Goal: Task Accomplishment & Management: Use online tool/utility

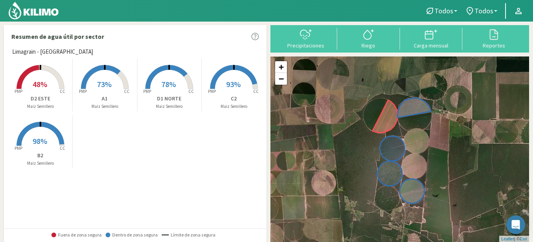
click at [42, 82] on span "48%" at bounding box center [40, 84] width 15 height 10
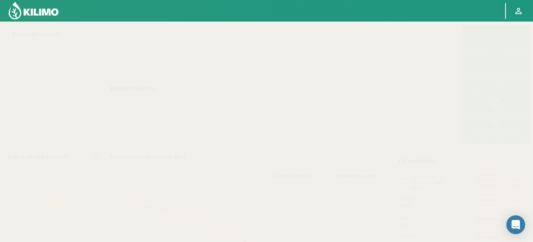
select select "4: Object"
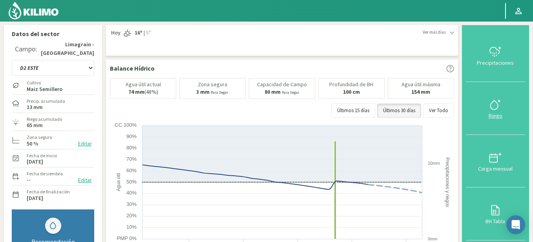
click at [474, 108] on div at bounding box center [495, 105] width 55 height 13
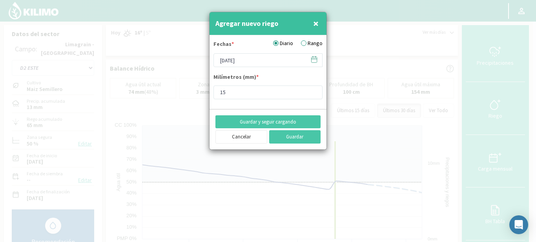
click at [313, 59] on icon at bounding box center [313, 59] width 7 height 7
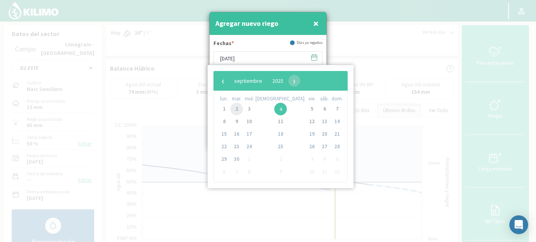
click at [235, 110] on span "2" at bounding box center [236, 109] width 13 height 13
type input "[DATE]"
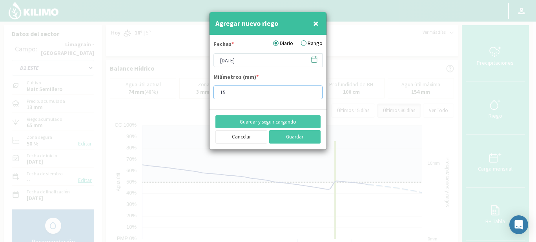
click at [231, 94] on input "15" at bounding box center [267, 93] width 109 height 14
click at [314, 95] on input "14" at bounding box center [267, 93] width 109 height 14
click at [314, 95] on input "13" at bounding box center [267, 93] width 109 height 14
click at [314, 95] on input "12" at bounding box center [267, 93] width 109 height 14
click at [314, 95] on input "11" at bounding box center [267, 93] width 109 height 14
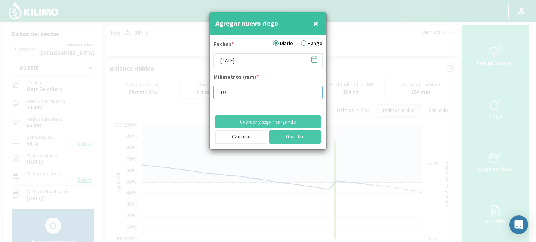
type input "10"
click at [314, 95] on input "10" at bounding box center [267, 93] width 109 height 14
click at [288, 135] on button "Guardar" at bounding box center [295, 136] width 52 height 13
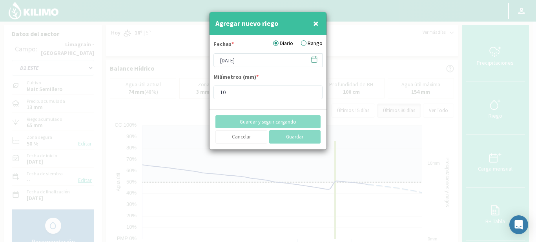
type input "[DATE]"
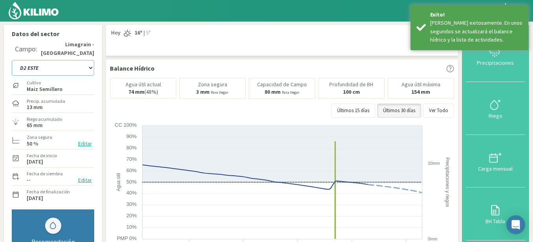
click at [89, 68] on select "A1 B2 C2 D1 NORTE D2 ESTE" at bounding box center [53, 68] width 82 height 16
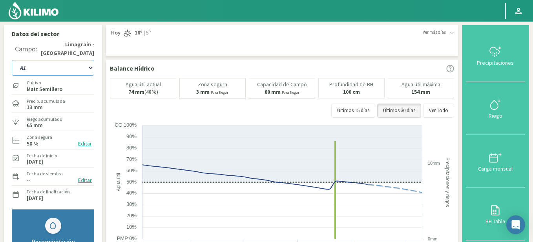
click at [12, 60] on select "A1 B2 C2 D1 NORTE D2 ESTE" at bounding box center [53, 68] width 82 height 16
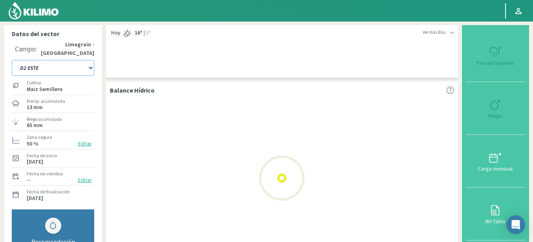
select select "5: Object"
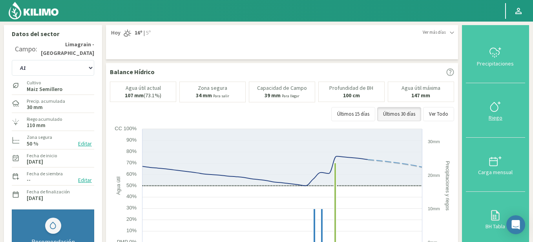
click at [487, 111] on div at bounding box center [495, 106] width 55 height 13
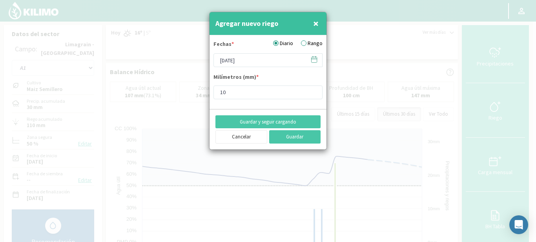
click at [316, 62] on icon at bounding box center [313, 59] width 7 height 7
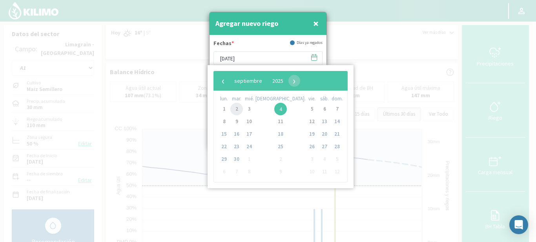
click at [241, 111] on span "2" at bounding box center [236, 109] width 13 height 13
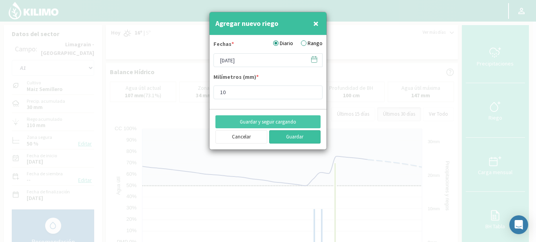
click at [284, 136] on button "Guardar" at bounding box center [295, 136] width 52 height 13
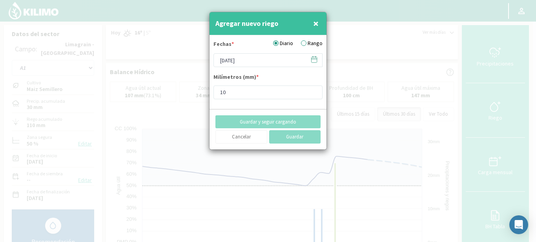
type input "[DATE]"
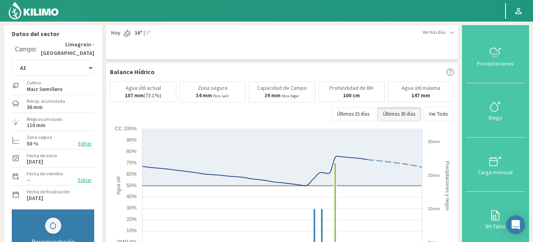
scroll to position [39, 0]
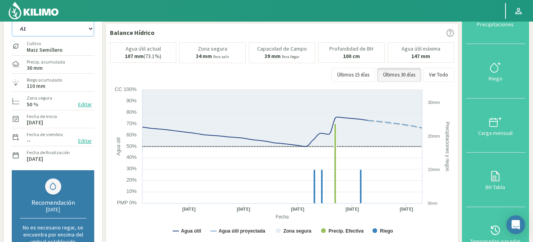
click at [91, 30] on select "A1 B2 C2 D1 NORTE D2 ESTE" at bounding box center [53, 29] width 82 height 16
click at [12, 21] on select "A1 B2 C2 D1 NORTE D2 ESTE" at bounding box center [53, 29] width 82 height 16
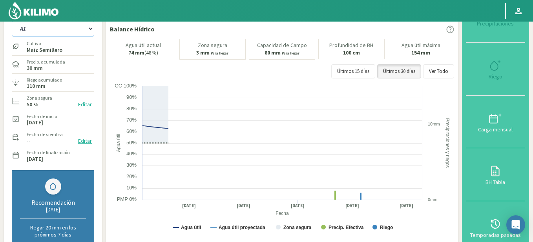
select select "14: Object"
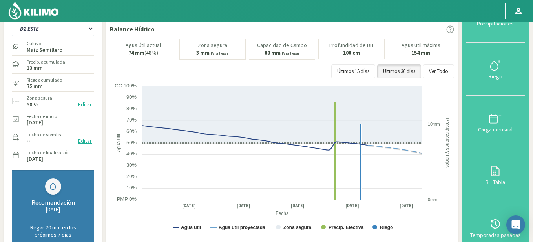
click at [42, 11] on img at bounding box center [33, 10] width 51 height 19
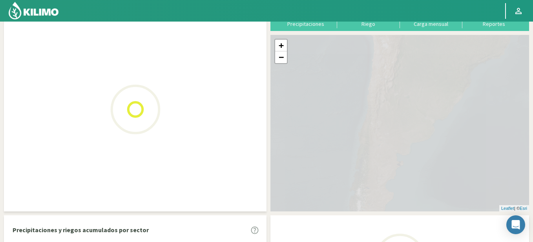
scroll to position [57, 0]
